Goal: Understand process/instructions

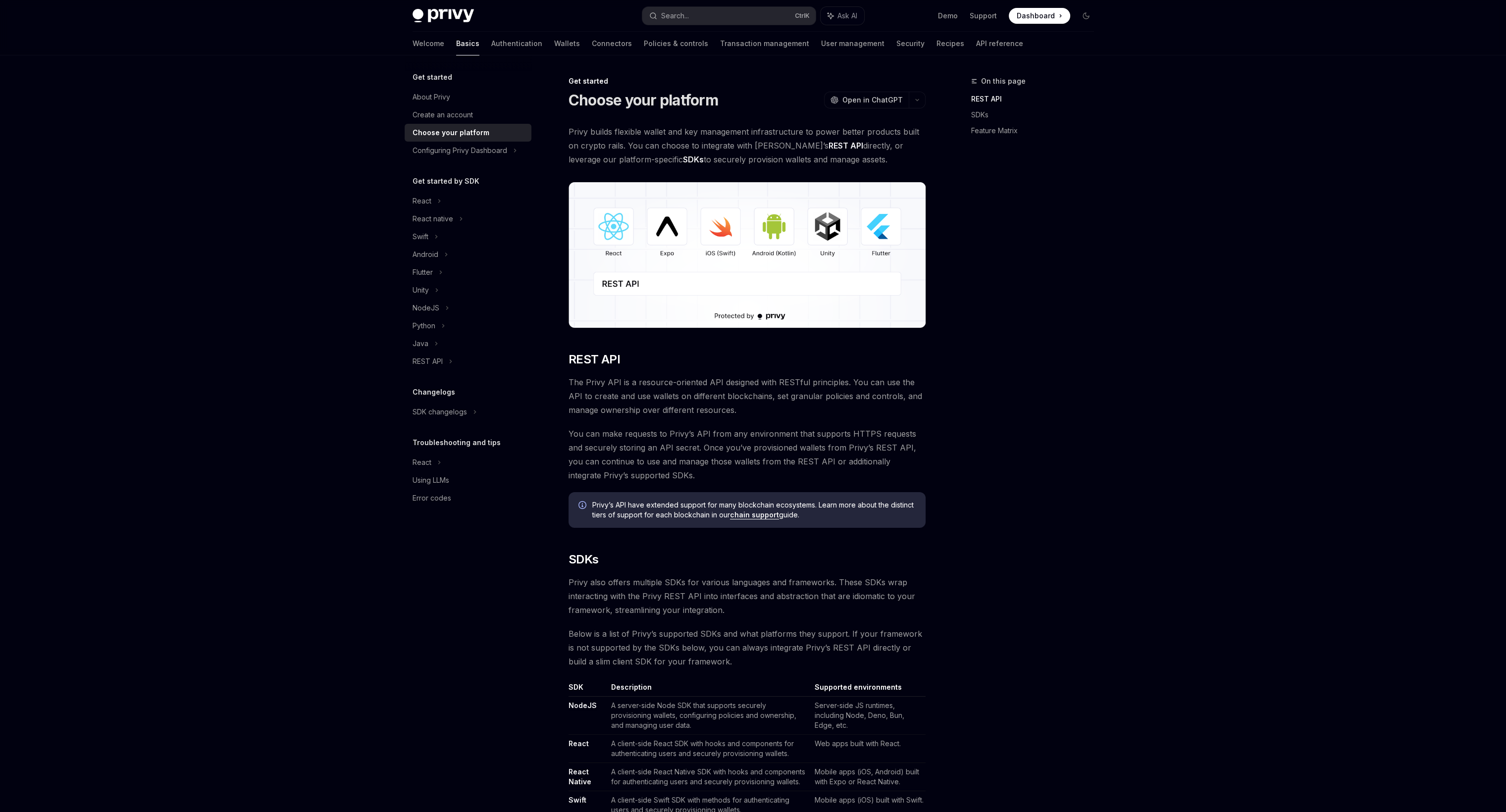
drag, startPoint x: 1023, startPoint y: 293, endPoint x: 1010, endPoint y: 291, distance: 13.2
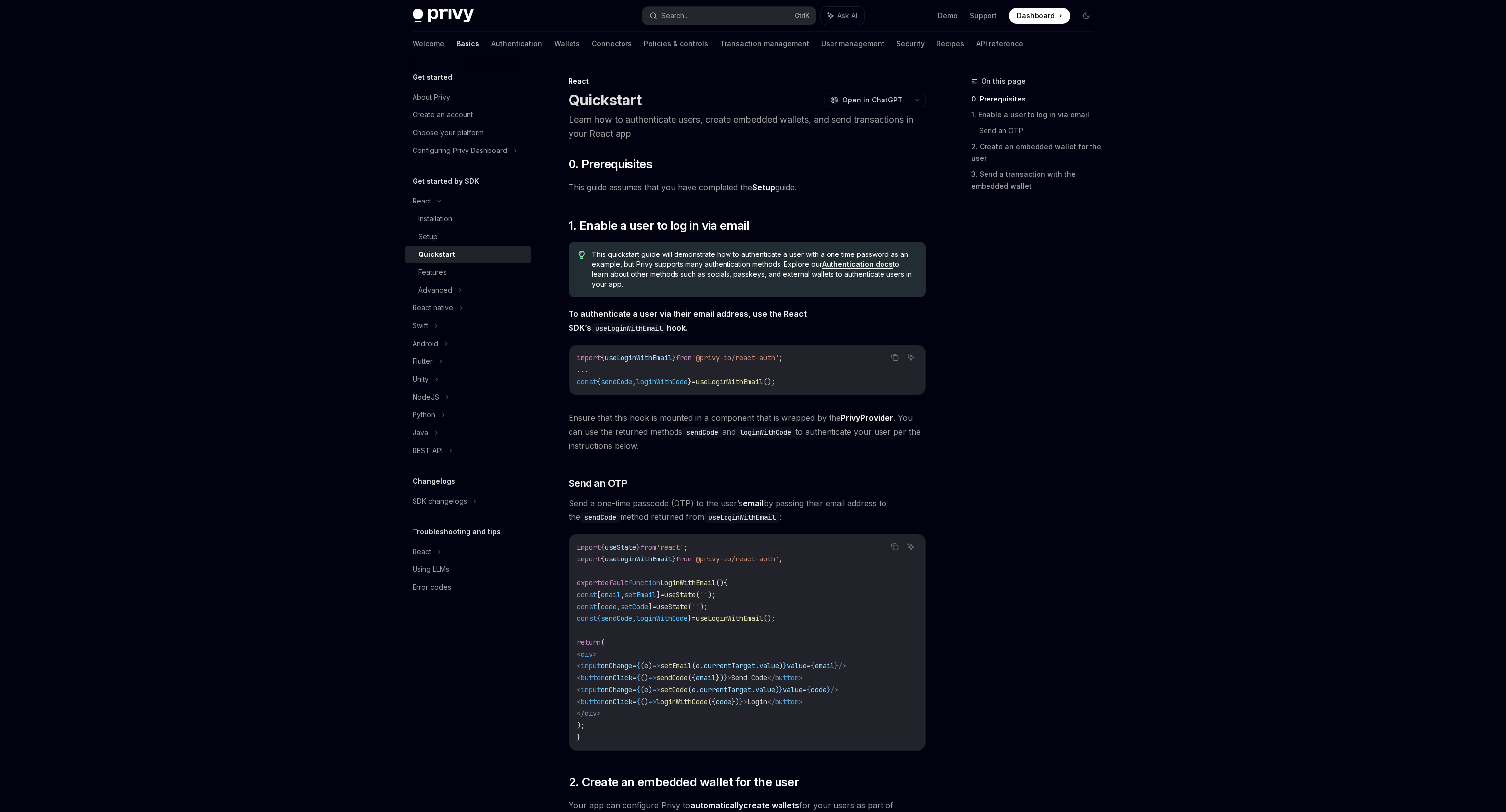
click at [1129, 509] on div "Privy Docs home page Search... Ctrl K Ask AI Demo Support Dashboard Dashboard S…" at bounding box center [753, 715] width 1506 height 1432
click at [1062, 496] on div "On this page 0. Prerequisites 1. Enable a user to log in via email Send an OTP …" at bounding box center [1027, 444] width 150 height 737
click at [1075, 408] on div "On this page 0. Prerequisites 1. Enable a user to log in via email Send an OTP …" at bounding box center [1027, 444] width 150 height 737
click at [1368, 321] on div "Privy Docs home page Search... Ctrl K Ask AI Demo Support Dashboard Dashboard S…" at bounding box center [753, 715] width 1506 height 1432
click at [1325, 320] on div "Privy Docs home page Search... Ctrl K Ask AI Demo Support Dashboard Dashboard S…" at bounding box center [753, 715] width 1506 height 1432
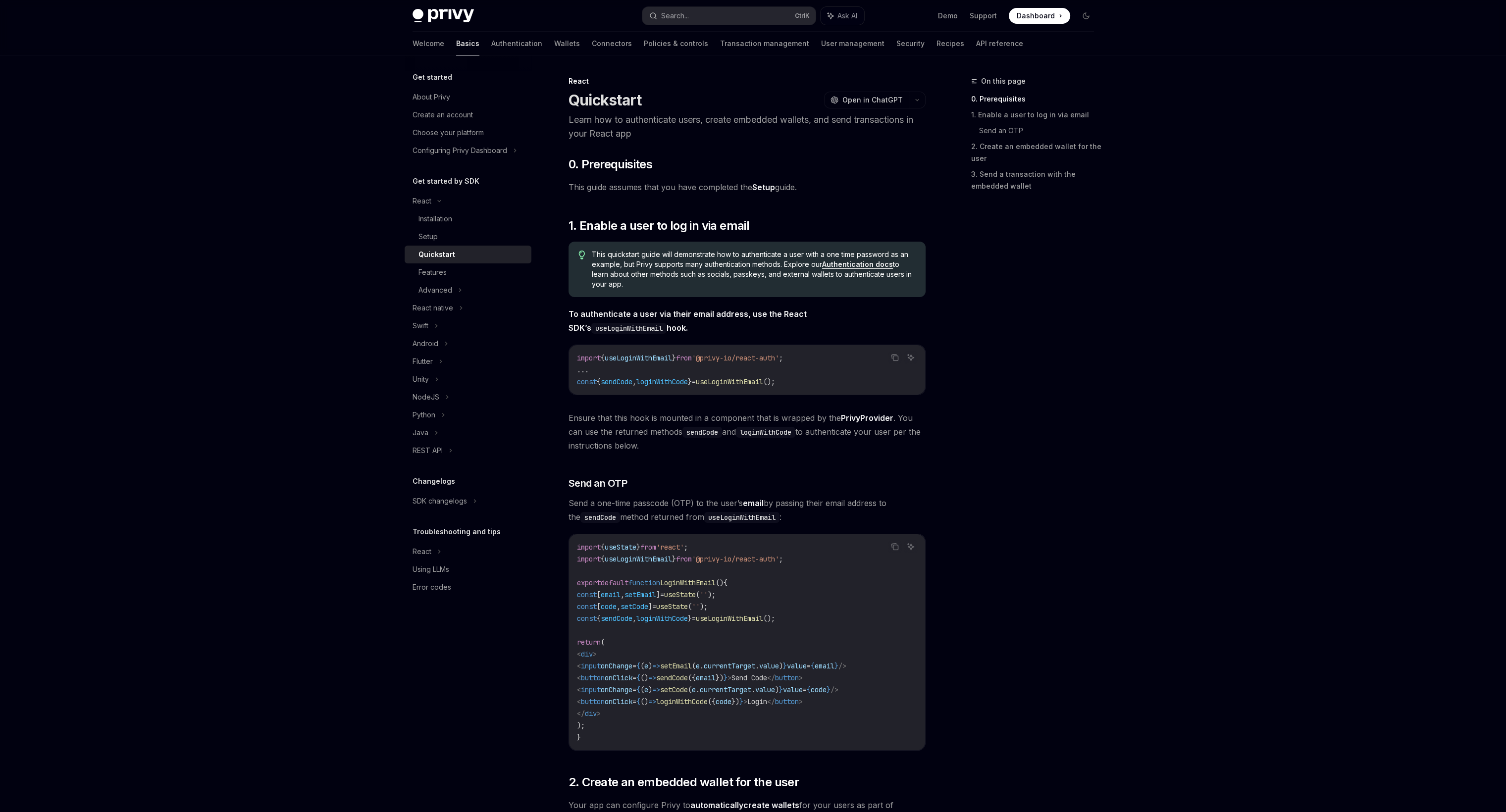
click at [119, 224] on div "Privy Docs home page Search... Ctrl K Ask AI Demo Support Dashboard Dashboard S…" at bounding box center [753, 715] width 1506 height 1432
